Goal: Task Accomplishment & Management: Manage account settings

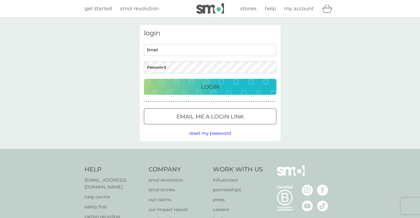
click at [228, 53] on input "Email" at bounding box center [210, 50] width 132 height 12
click at [189, 48] on input "Email" at bounding box center [210, 50] width 132 height 12
type input "[PERSON_NAME][EMAIL_ADDRESS][PERSON_NAME][DOMAIN_NAME]"
click at [210, 86] on p "Login" at bounding box center [210, 86] width 18 height 9
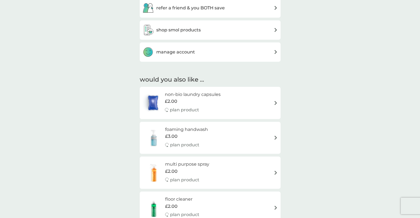
scroll to position [193, 0]
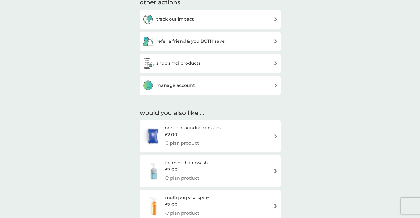
click at [273, 63] on div "shop smol products" at bounding box center [209, 63] width 135 height 11
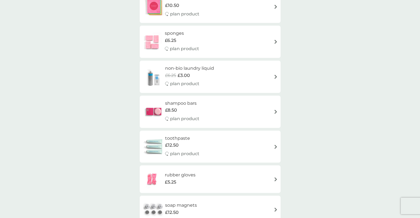
scroll to position [910, 0]
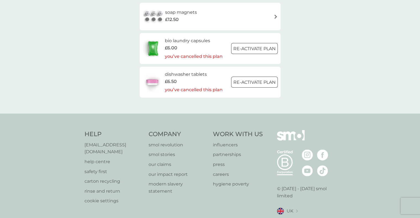
click at [196, 42] on h6 "bio laundry capsules" at bounding box center [194, 40] width 58 height 7
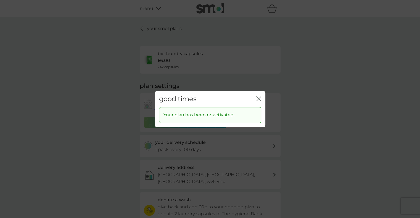
click at [263, 98] on div "good times close" at bounding box center [210, 99] width 110 height 16
click at [258, 99] on icon "close" at bounding box center [259, 99] width 2 height 4
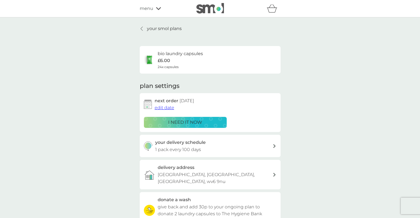
click at [166, 62] on p "£6.00" at bounding box center [164, 60] width 12 height 7
click at [166, 55] on h6 "bio laundry capsules" at bounding box center [180, 53] width 45 height 7
click at [199, 67] on div "bio laundry capsules £6.00 24x capsules" at bounding box center [180, 59] width 45 height 19
drag, startPoint x: 215, startPoint y: 65, endPoint x: 177, endPoint y: 62, distance: 37.9
click at [177, 62] on div "bio laundry capsules £6.00 24x capsules" at bounding box center [180, 59] width 45 height 19
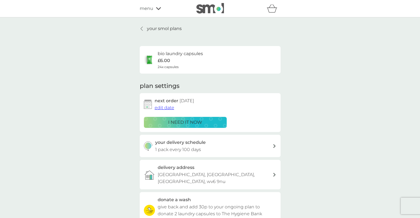
click at [170, 52] on h6 "bio laundry capsules" at bounding box center [180, 53] width 45 height 7
click at [142, 28] on icon at bounding box center [141, 28] width 2 height 4
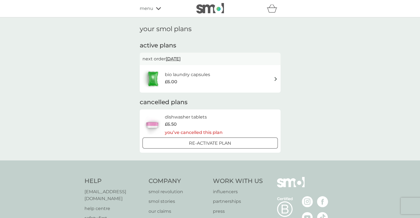
click at [274, 78] on img at bounding box center [275, 79] width 4 height 4
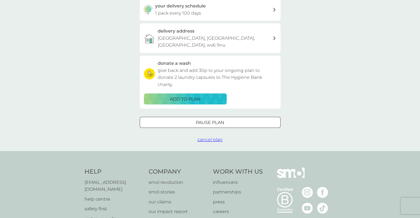
scroll to position [138, 0]
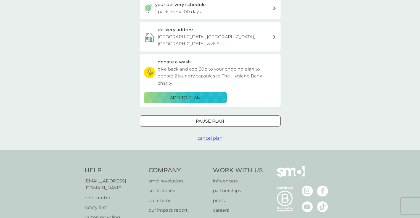
click at [216, 121] on div at bounding box center [216, 121] width 0 height 0
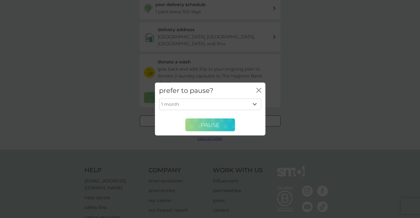
click at [214, 125] on span "Pause" at bounding box center [210, 125] width 19 height 7
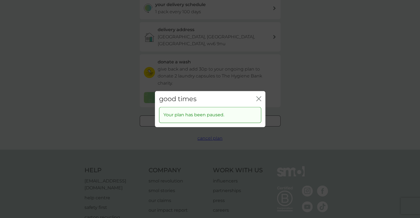
click at [257, 105] on div "good times close" at bounding box center [210, 99] width 110 height 16
click at [258, 100] on icon "close" at bounding box center [258, 98] width 5 height 5
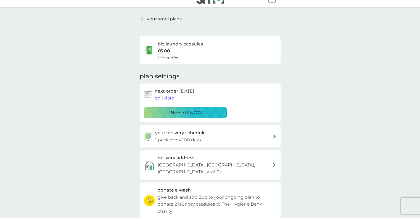
scroll to position [0, 0]
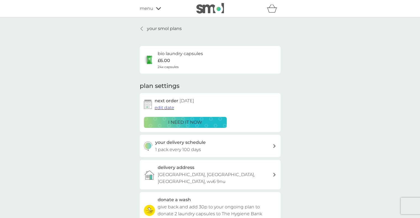
click at [140, 28] on icon at bounding box center [141, 28] width 2 height 4
click at [141, 30] on icon at bounding box center [141, 29] width 2 height 4
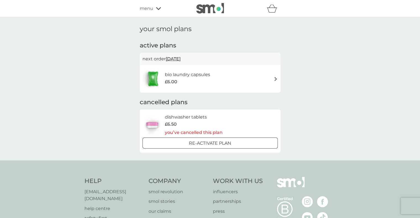
click at [140, 28] on h1 "your smol plans" at bounding box center [210, 29] width 141 height 8
click at [158, 10] on icon at bounding box center [158, 8] width 5 height 3
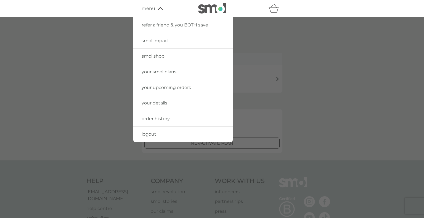
click at [155, 56] on span "smol shop" at bounding box center [153, 56] width 23 height 5
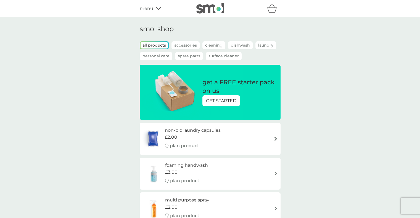
click at [267, 44] on p "Laundry" at bounding box center [265, 45] width 21 height 8
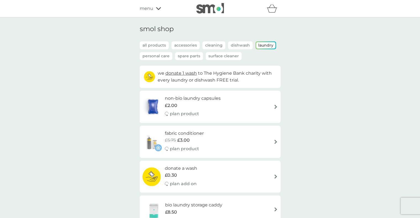
click at [190, 56] on p "Spare Parts" at bounding box center [189, 56] width 28 height 8
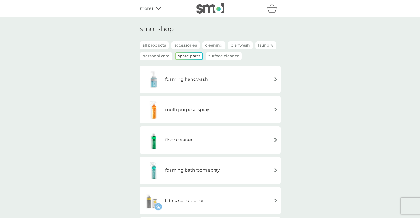
click at [192, 46] on p "Accessories" at bounding box center [185, 45] width 28 height 8
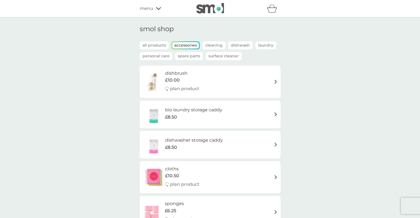
click at [238, 46] on p "Dishwash" at bounding box center [240, 45] width 25 height 8
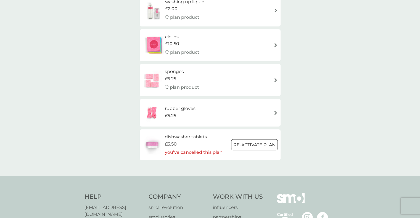
scroll to position [166, 0]
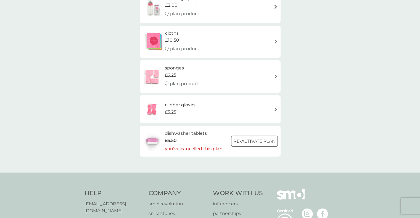
click at [254, 142] on div at bounding box center [254, 141] width 20 height 6
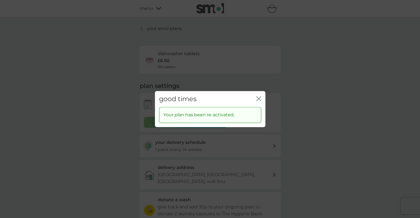
click at [254, 99] on div "good times close" at bounding box center [210, 99] width 110 height 16
click at [260, 99] on icon "close" at bounding box center [258, 98] width 5 height 5
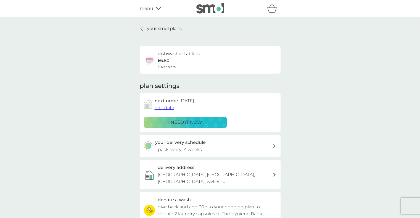
click at [142, 28] on icon at bounding box center [141, 28] width 2 height 4
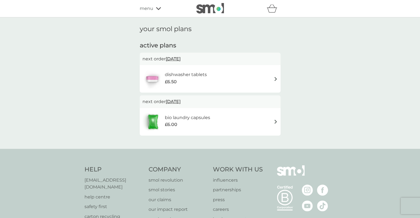
click at [276, 123] on img at bounding box center [275, 122] width 4 height 4
click at [159, 8] on icon at bounding box center [158, 8] width 5 height 3
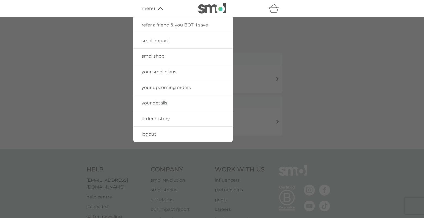
click at [152, 72] on span "your smol plans" at bounding box center [159, 71] width 35 height 5
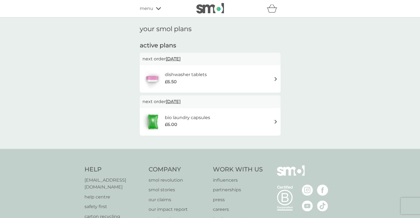
click at [156, 8] on icon at bounding box center [158, 8] width 5 height 3
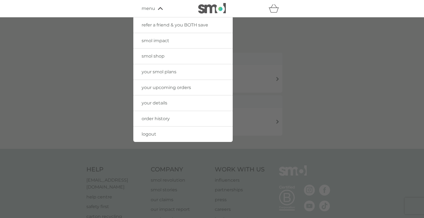
click at [163, 103] on span "your details" at bounding box center [155, 102] width 26 height 5
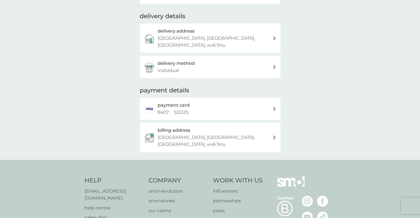
scroll to position [83, 0]
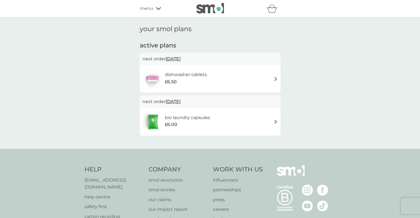
click at [158, 9] on icon at bounding box center [158, 8] width 5 height 3
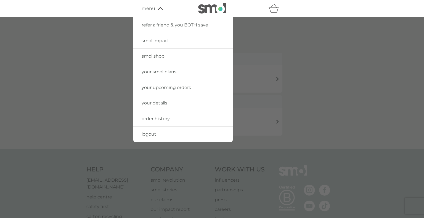
drag, startPoint x: 308, startPoint y: 71, endPoint x: 299, endPoint y: 72, distance: 8.3
click at [308, 71] on div at bounding box center [212, 126] width 424 height 218
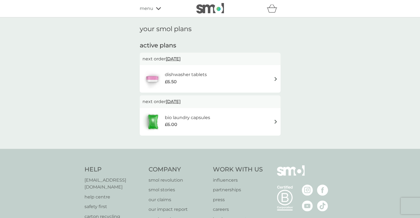
click at [276, 79] on img at bounding box center [275, 79] width 4 height 4
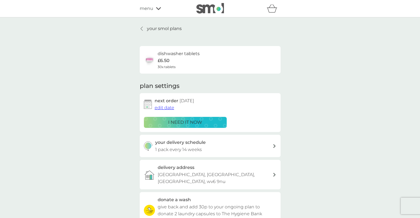
click at [141, 28] on icon at bounding box center [141, 29] width 2 height 4
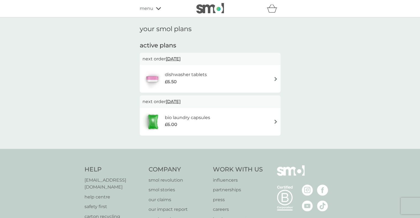
click at [275, 123] on img at bounding box center [275, 122] width 4 height 4
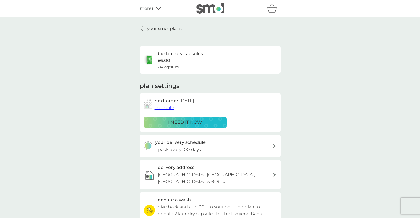
click at [319, 114] on div "your smol plans bio laundry capsules £6.00 24x capsules plan settings next orde…" at bounding box center [210, 152] width 420 height 270
click at [272, 6] on icon "basket" at bounding box center [271, 8] width 10 height 9
